Goal: Task Accomplishment & Management: Complete application form

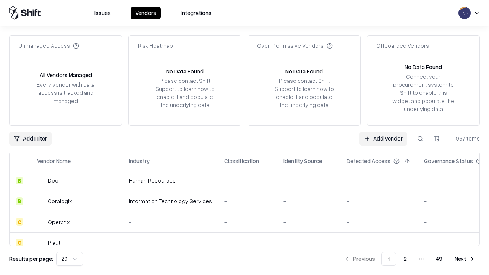
click at [383, 138] on link "Add Vendor" at bounding box center [384, 139] width 48 height 14
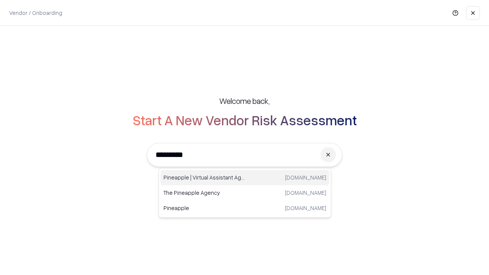
click at [245, 178] on div "Pineapple | Virtual Assistant Agency [DOMAIN_NAME]" at bounding box center [245, 177] width 169 height 15
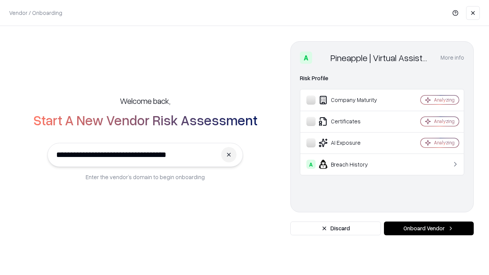
type input "**********"
click at [429, 229] on button "Onboard Vendor" at bounding box center [429, 229] width 90 height 14
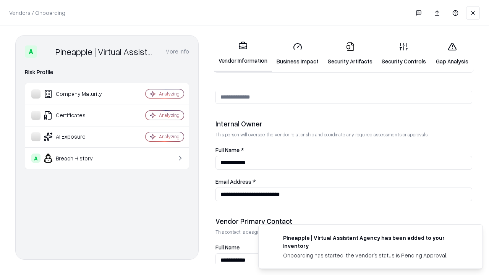
scroll to position [396, 0]
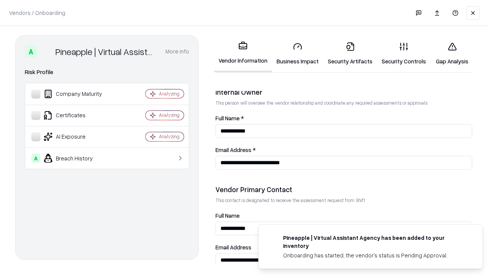
click at [298, 54] on link "Business Impact" at bounding box center [297, 54] width 51 height 36
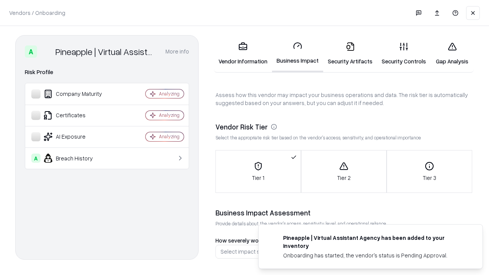
click at [350, 54] on link "Security Artifacts" at bounding box center [350, 54] width 54 height 36
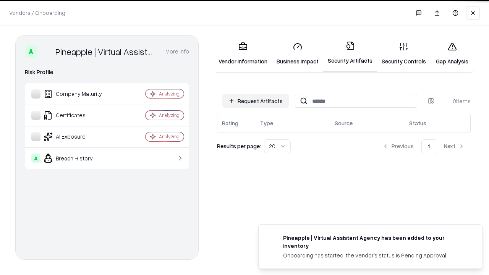
click at [256, 101] on button "Request Artifacts" at bounding box center [255, 101] width 67 height 14
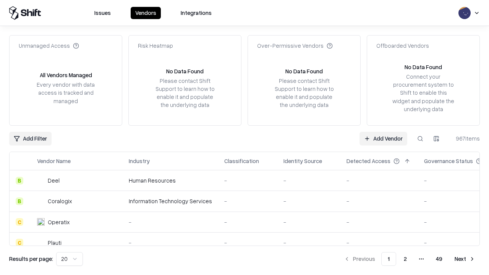
click at [383, 138] on link "Add Vendor" at bounding box center [384, 139] width 48 height 14
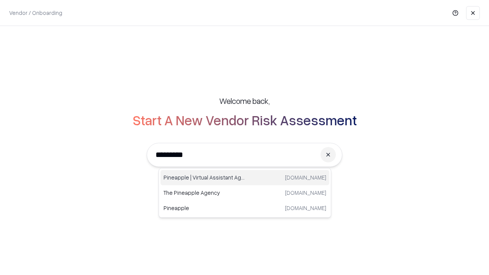
click at [245, 178] on div "Pineapple | Virtual Assistant Agency [DOMAIN_NAME]" at bounding box center [245, 177] width 169 height 15
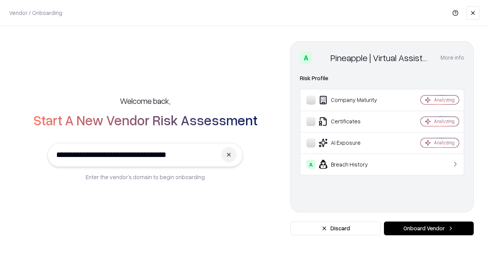
type input "**********"
click at [429, 229] on button "Onboard Vendor" at bounding box center [429, 229] width 90 height 14
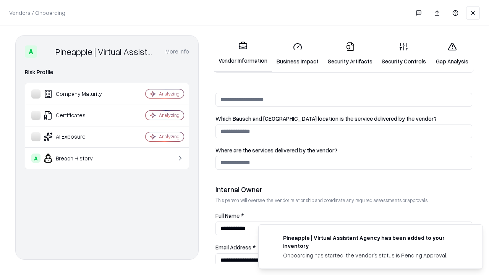
scroll to position [396, 0]
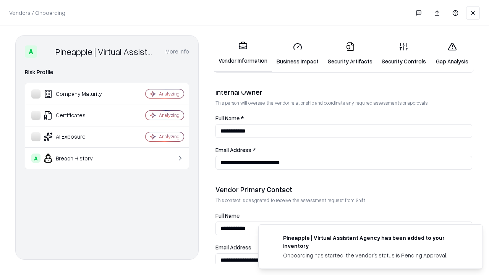
click at [452, 54] on link "Gap Analysis" at bounding box center [452, 54] width 43 height 36
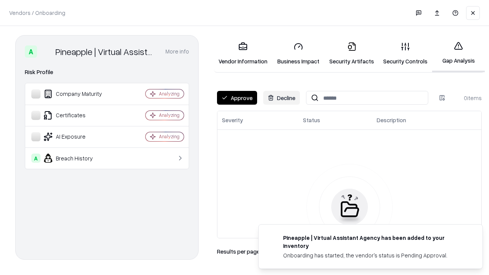
click at [237, 98] on button "Approve" at bounding box center [237, 98] width 40 height 14
